Goal: Information Seeking & Learning: Learn about a topic

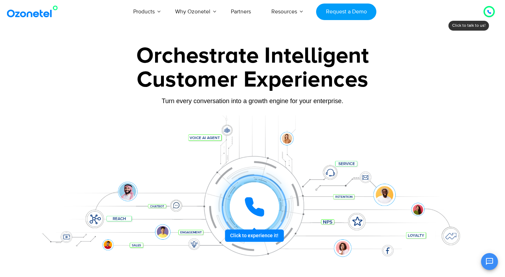
click at [491, 12] on icon at bounding box center [489, 12] width 4 height 4
click at [487, 12] on div at bounding box center [489, 11] width 8 height 8
click at [462, 9] on div "Products AI & CX Voice AI Agents Agent Assist Voice of Customer Quality Audits …" at bounding box center [294, 11] width 412 height 23
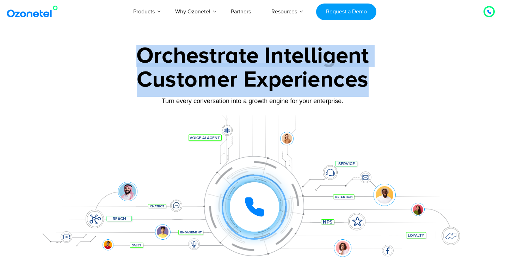
drag, startPoint x: 150, startPoint y: 45, endPoint x: 403, endPoint y: 95, distance: 258.7
click at [403, 95] on section "Orchestrate Intelligent Customer Experiences Turn every conversation into a gro…" at bounding box center [252, 158] width 505 height 240
click at [404, 95] on div "Customer Experiences" at bounding box center [252, 80] width 441 height 34
